Goal: Task Accomplishment & Management: Complete application form

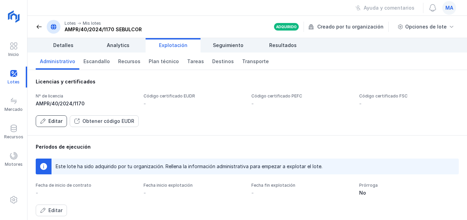
click at [52, 120] on div "Editar" at bounding box center [55, 121] width 14 height 7
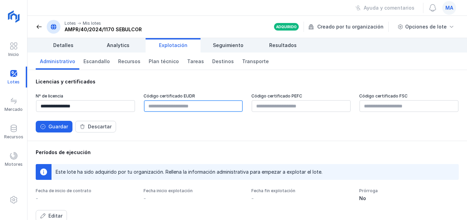
click at [168, 105] on input "text" at bounding box center [193, 106] width 99 height 12
drag, startPoint x: 168, startPoint y: 105, endPoint x: 156, endPoint y: 107, distance: 11.4
click at [156, 107] on input "text" at bounding box center [193, 106] width 99 height 12
paste input "**********"
type input "**********"
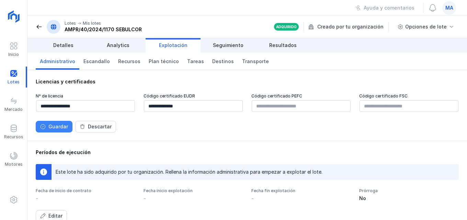
click at [63, 127] on div "Guardar" at bounding box center [58, 126] width 20 height 7
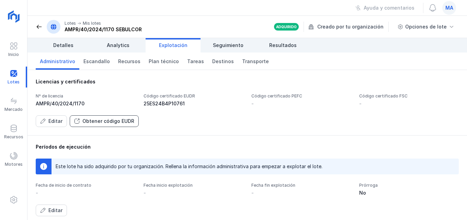
click at [89, 123] on div "Obtener código EUDR" at bounding box center [108, 121] width 52 height 7
click at [110, 122] on div "Obtener código EUDR" at bounding box center [108, 121] width 52 height 7
click at [165, 59] on span "Plan técnico" at bounding box center [164, 61] width 30 height 7
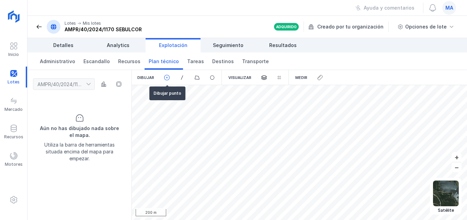
click at [168, 79] on span at bounding box center [167, 78] width 6 height 6
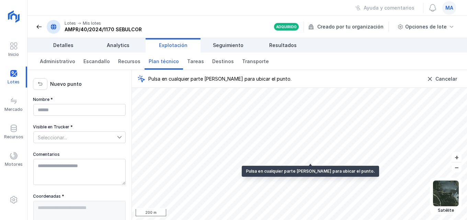
type textarea "**********"
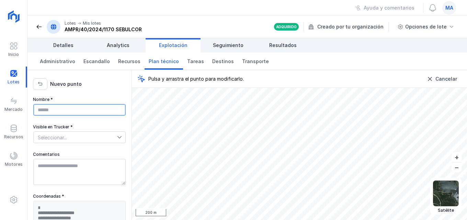
click at [89, 108] on input "Nombre *" at bounding box center [79, 110] width 92 height 12
type input "******"
click at [117, 133] on div at bounding box center [121, 137] width 8 height 11
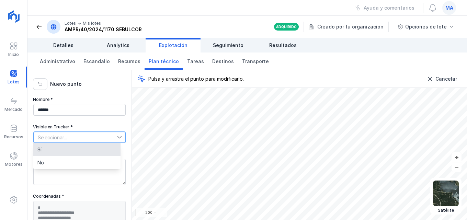
click at [48, 146] on li "Sí" at bounding box center [76, 149] width 87 height 13
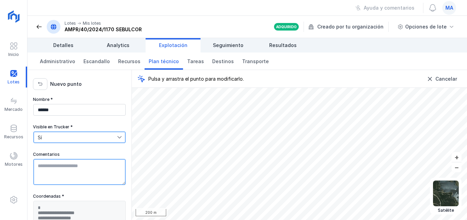
click at [53, 168] on textarea "Comentarios" at bounding box center [79, 172] width 92 height 26
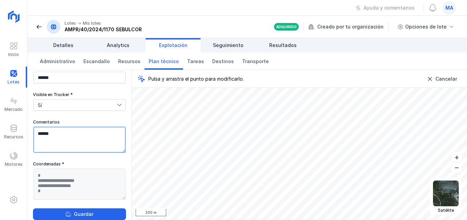
scroll to position [37, 0]
type textarea "******"
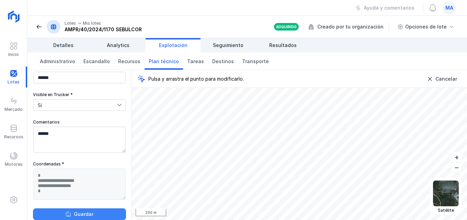
click at [100, 219] on button "Guardar" at bounding box center [79, 215] width 93 height 12
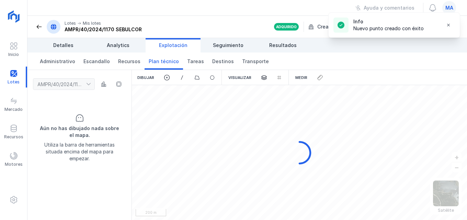
scroll to position [0, 0]
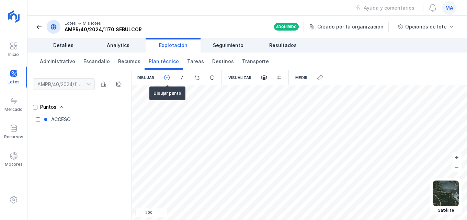
click at [167, 76] on span at bounding box center [167, 78] width 6 height 6
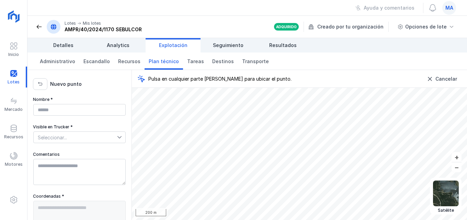
click at [36, 24] on span at bounding box center [39, 26] width 7 height 7
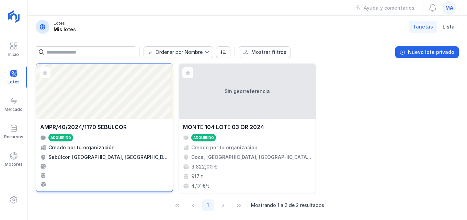
click at [103, 93] on div "Abrir lote" at bounding box center [104, 91] width 137 height 55
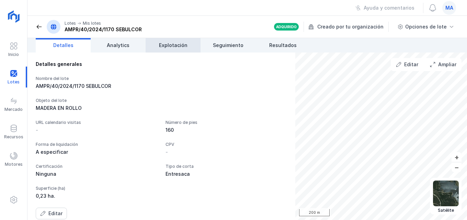
click at [183, 45] on span "Explotación" at bounding box center [173, 45] width 29 height 7
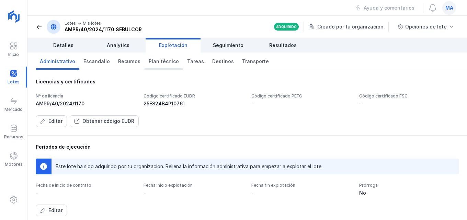
click at [154, 60] on span "Plan técnico" at bounding box center [164, 61] width 30 height 7
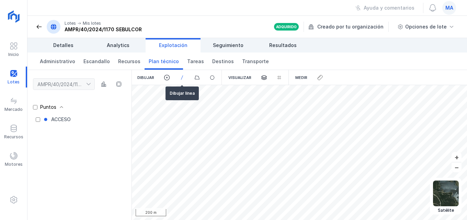
click at [180, 77] on span at bounding box center [182, 78] width 6 height 6
click at [394, 220] on html "Inicio Lotes Mercado Recursos Motores Mis lotes Adquiridos [DATE] Empiezan [DAT…" at bounding box center [233, 110] width 467 height 220
click at [181, 78] on span at bounding box center [182, 78] width 6 height 6
click at [330, 220] on html "Inicio Lotes Mercado Recursos Motores Mis lotes Adquiridos [DATE] Empiezan [DAT…" at bounding box center [233, 110] width 467 height 220
click at [334, 220] on html "Inicio Lotes Mercado Recursos Motores Mis lotes Adquiridos [DATE] Empiezan [DAT…" at bounding box center [233, 110] width 467 height 220
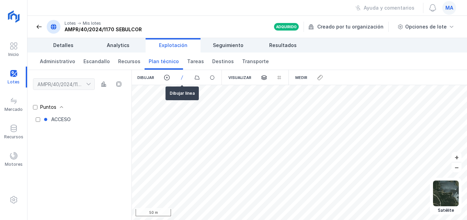
click at [181, 77] on span at bounding box center [182, 78] width 6 height 6
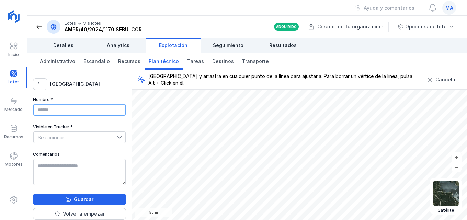
click at [83, 110] on input "Nombre *" at bounding box center [79, 110] width 92 height 12
type input "**********"
click at [117, 139] on icon at bounding box center [119, 137] width 5 height 5
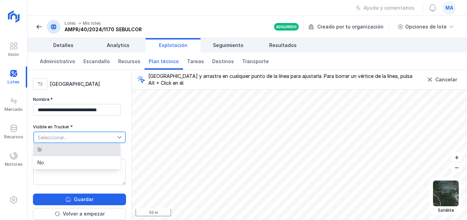
click at [45, 151] on li "Sí" at bounding box center [76, 149] width 87 height 13
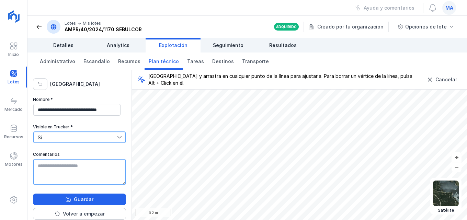
click at [57, 169] on textarea "Comentarios" at bounding box center [79, 172] width 92 height 26
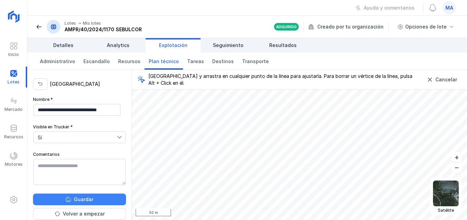
click at [102, 200] on button "Guardar" at bounding box center [79, 200] width 93 height 12
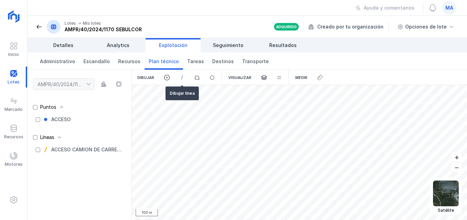
click at [182, 75] on span at bounding box center [182, 78] width 6 height 6
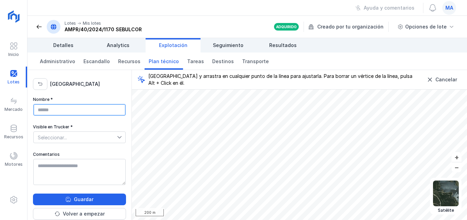
click at [49, 109] on input "Nombre *" at bounding box center [79, 110] width 92 height 12
type input "*****"
click at [117, 137] on icon at bounding box center [119, 137] width 5 height 5
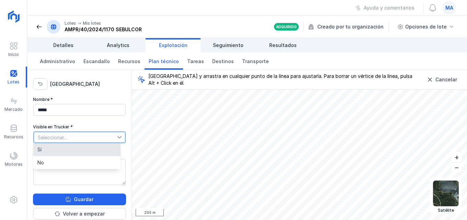
click at [57, 154] on li "Sí" at bounding box center [76, 149] width 87 height 13
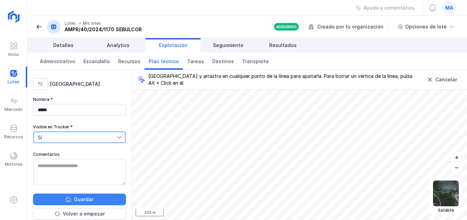
click at [83, 202] on div "Guardar" at bounding box center [84, 199] width 20 height 7
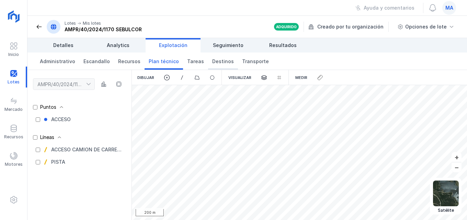
click at [219, 60] on span "Destinos" at bounding box center [223, 61] width 22 height 7
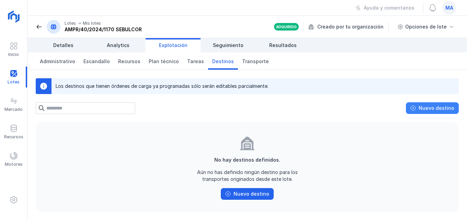
click at [445, 110] on div "Nuevo destino" at bounding box center [437, 108] width 36 height 7
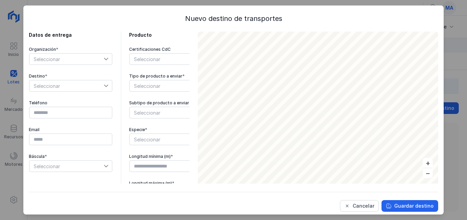
click at [109, 60] on div at bounding box center [108, 59] width 8 height 11
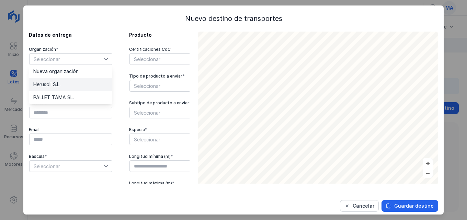
click at [86, 84] on li "Herusoli S.L." at bounding box center [70, 84] width 83 height 13
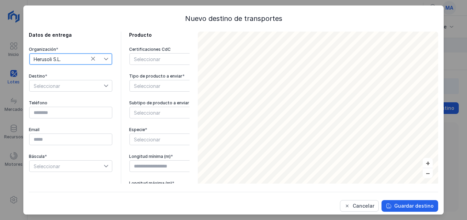
click at [107, 87] on icon at bounding box center [106, 86] width 5 height 5
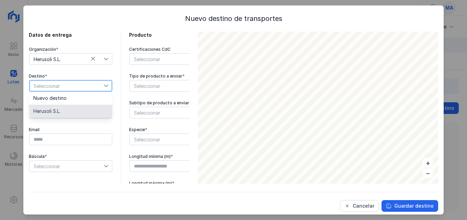
click at [49, 113] on span "Herusoli S.L." at bounding box center [46, 111] width 27 height 5
type input "*********"
type input "**********"
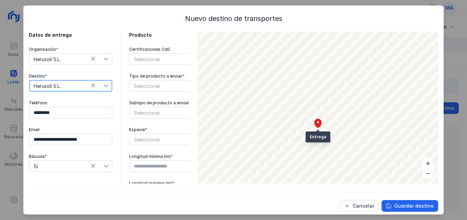
click at [157, 88] on span "Seleccionar" at bounding box center [167, 85] width 74 height 11
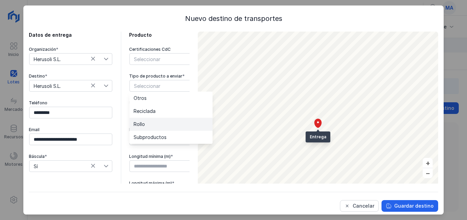
click at [142, 125] on span "Rollo" at bounding box center [139, 124] width 11 height 5
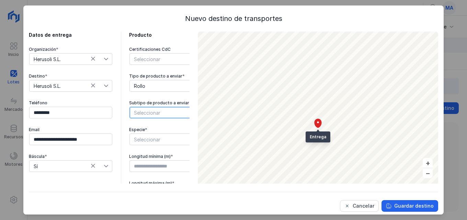
click at [145, 112] on span "Seleccionar" at bounding box center [167, 112] width 74 height 11
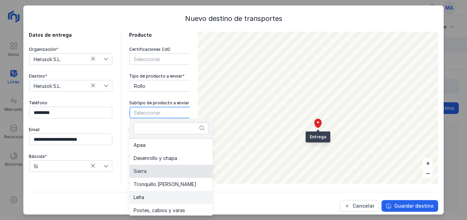
scroll to position [27, 0]
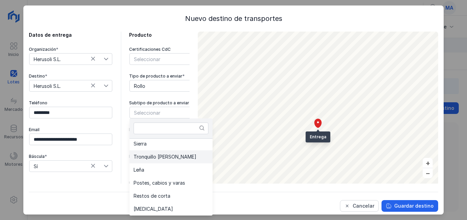
click at [155, 157] on span "Tronquillo [PERSON_NAME]" at bounding box center [165, 157] width 63 height 5
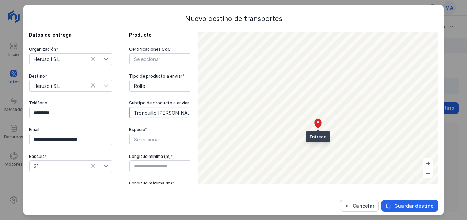
click at [153, 137] on span "Seleccionar" at bounding box center [167, 139] width 74 height 11
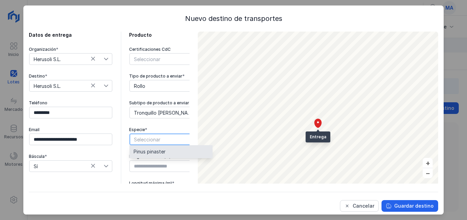
click at [148, 153] on span "Pinus pinaster" at bounding box center [150, 152] width 32 height 5
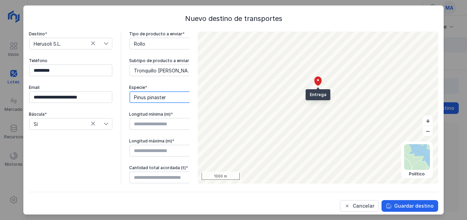
scroll to position [3, 0]
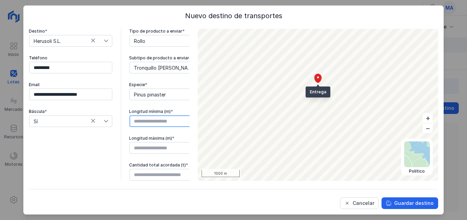
click at [143, 118] on input "text" at bounding box center [171, 121] width 83 height 12
type input "****"
click at [150, 143] on input "text" at bounding box center [171, 148] width 83 height 12
type input "****"
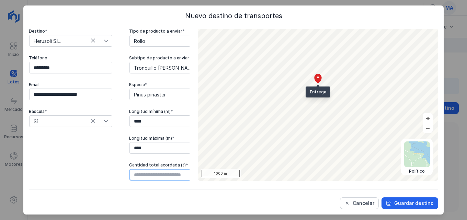
click at [158, 170] on input "text" at bounding box center [171, 175] width 83 height 12
type input "*****"
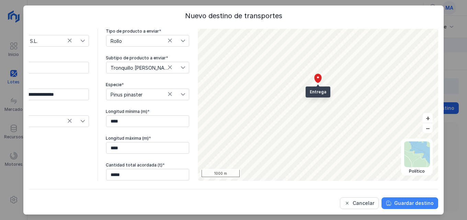
click at [407, 204] on div "Guardar destino" at bounding box center [415, 203] width 40 height 7
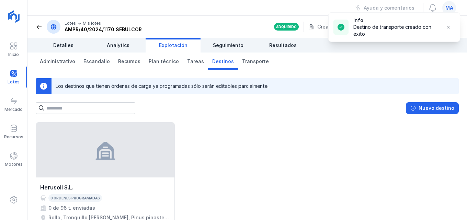
scroll to position [33, 0]
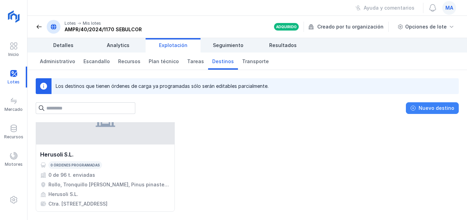
click at [456, 107] on button "Nuevo destino" at bounding box center [432, 108] width 53 height 12
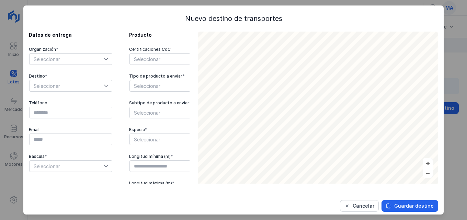
click at [109, 62] on div at bounding box center [108, 59] width 8 height 11
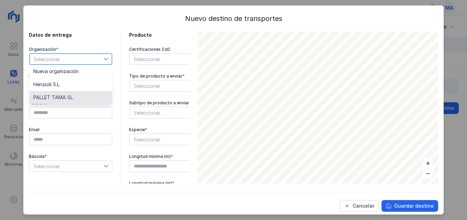
click at [56, 95] on span "PALLET TAMA SL." at bounding box center [53, 97] width 41 height 5
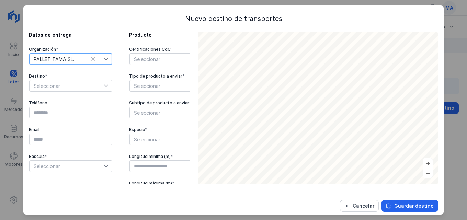
click at [106, 85] on icon at bounding box center [106, 86] width 5 height 5
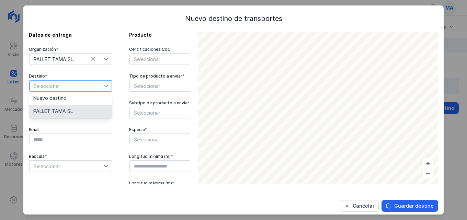
click at [65, 109] on span "PALLET TAMA SL" at bounding box center [53, 111] width 40 height 5
type input "*********"
type input "**********"
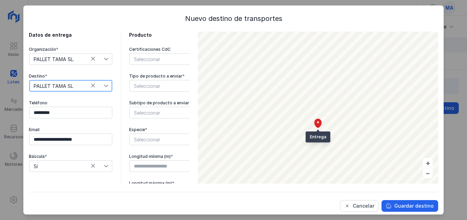
click at [140, 87] on span "Seleccionar" at bounding box center [167, 85] width 74 height 11
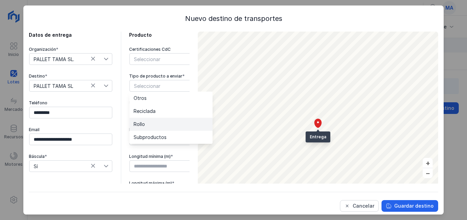
click at [142, 124] on span "Rollo" at bounding box center [139, 124] width 11 height 5
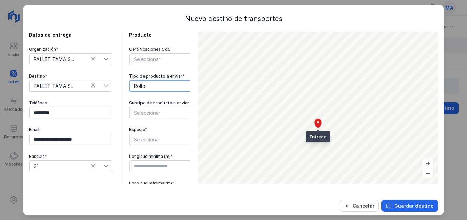
click at [147, 114] on span "Seleccionar" at bounding box center [167, 112] width 74 height 11
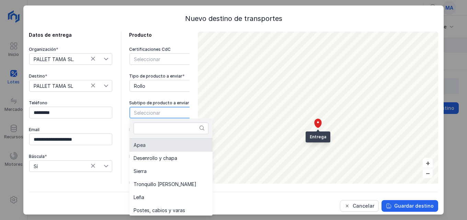
click at [143, 145] on span "Apea" at bounding box center [140, 145] width 12 height 5
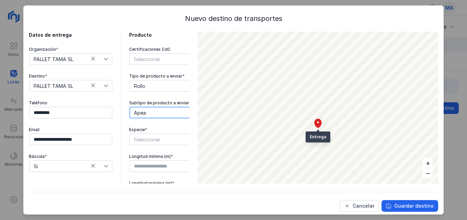
click at [143, 139] on span "Seleccionar" at bounding box center [167, 139] width 74 height 11
click at [149, 151] on span "Pinus pinaster" at bounding box center [150, 152] width 32 height 5
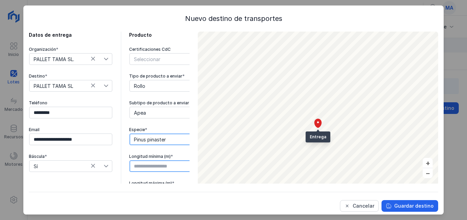
click at [149, 167] on input "text" at bounding box center [171, 167] width 83 height 12
type input "****"
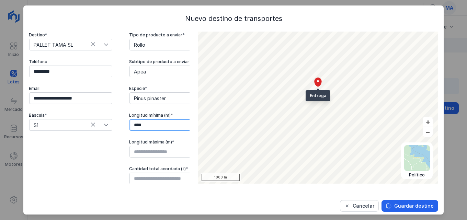
scroll to position [42, 0]
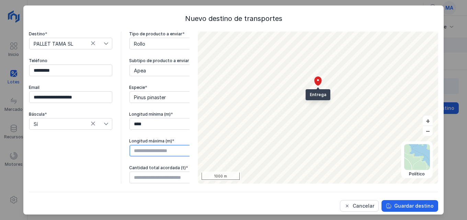
click at [139, 148] on input "text" at bounding box center [171, 151] width 83 height 12
type input "****"
click at [143, 174] on input "text" at bounding box center [171, 178] width 83 height 12
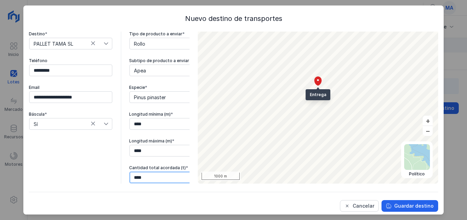
type input "*****"
click at [423, 210] on button "Guardar destino" at bounding box center [410, 206] width 57 height 12
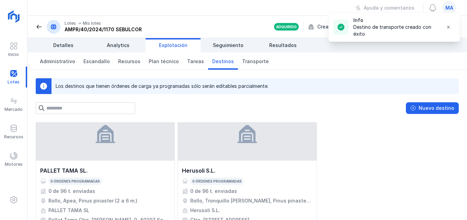
scroll to position [33, 0]
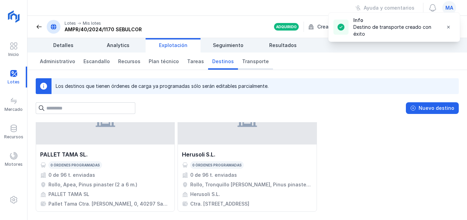
click at [247, 62] on span "Transporte" at bounding box center [255, 61] width 27 height 7
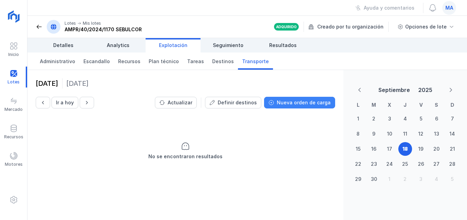
click at [311, 103] on div "Nueva orden de carga" at bounding box center [304, 102] width 54 height 7
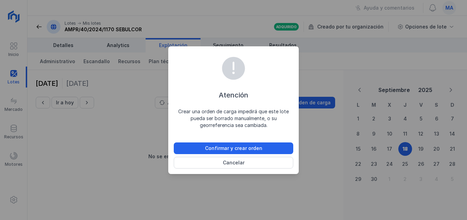
click at [318, 204] on div "Atención Crear una orden de carga impedirá que este lote pueda ser borrado manu…" at bounding box center [233, 110] width 467 height 220
